Goal: Navigation & Orientation: Find specific page/section

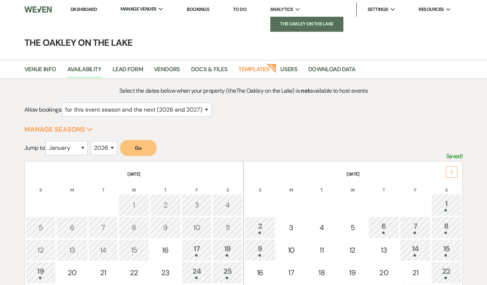
click at [290, 24] on li "The Oakley on the Lake" at bounding box center [306, 23] width 65 height 7
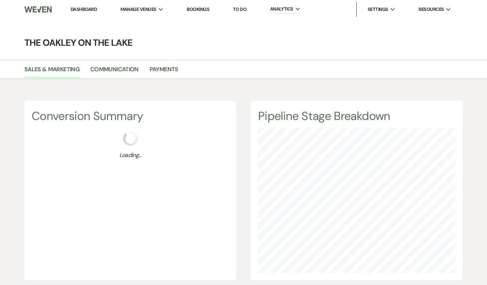
scroll to position [285, 487]
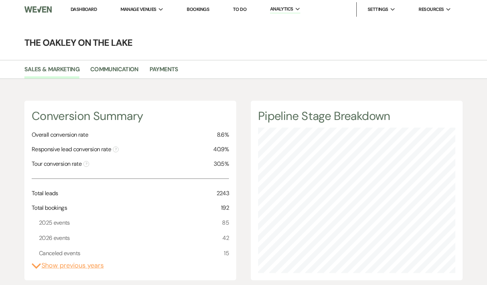
click at [80, 9] on link "Dashboard" at bounding box center [84, 9] width 26 height 6
